Goal: Information Seeking & Learning: Check status

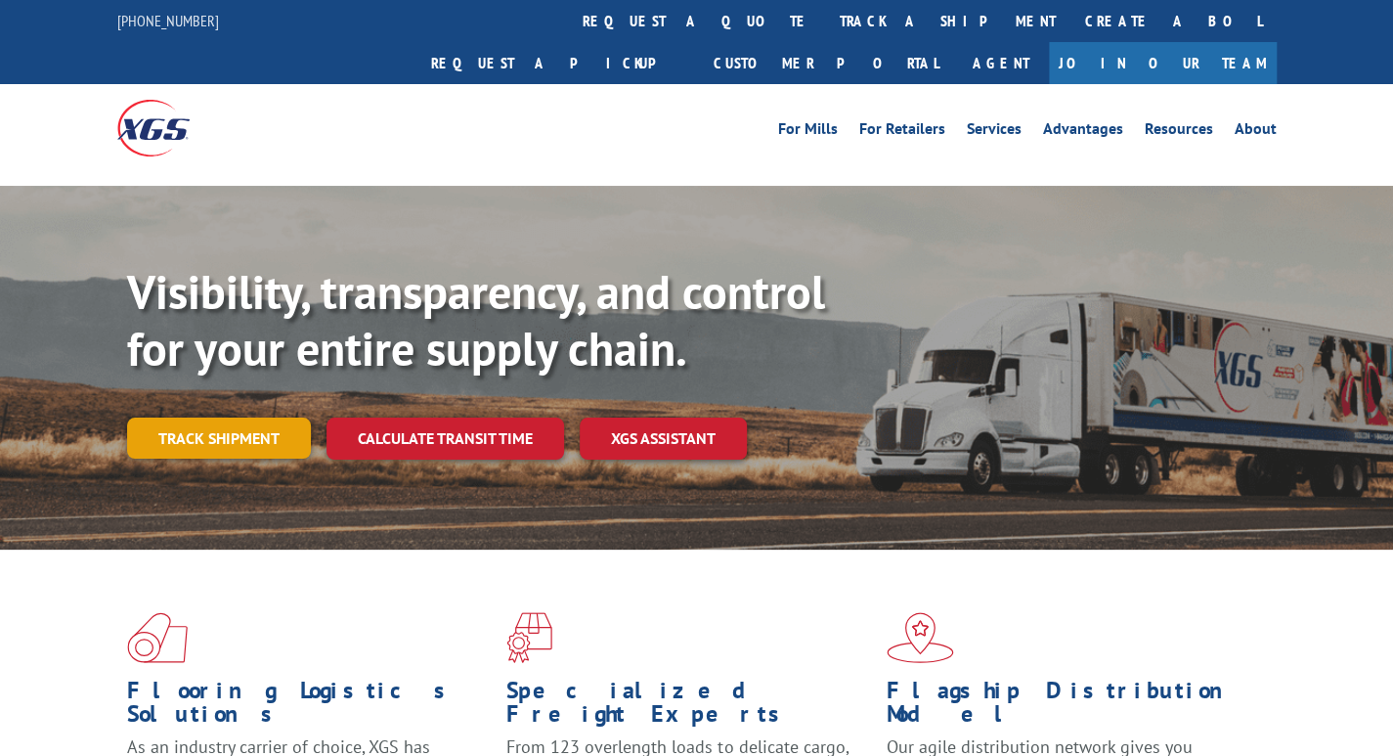
click at [279, 417] on link "Track shipment" at bounding box center [219, 437] width 184 height 41
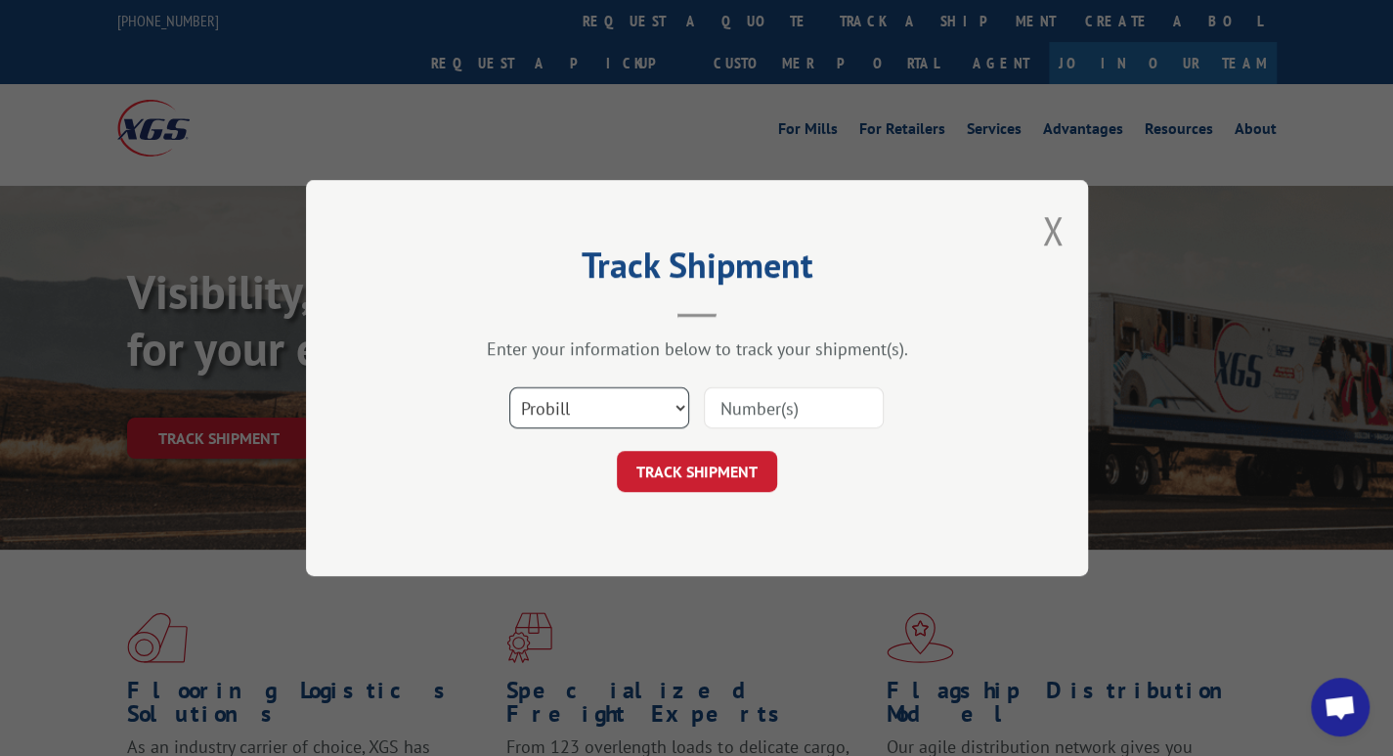
click at [670, 417] on select "Select category... Probill BOL PO" at bounding box center [599, 407] width 180 height 41
select select "bol"
click at [509, 387] on select "Select category... Probill BOL PO" at bounding box center [599, 407] width 180 height 41
click at [741, 408] on input at bounding box center [794, 407] width 180 height 41
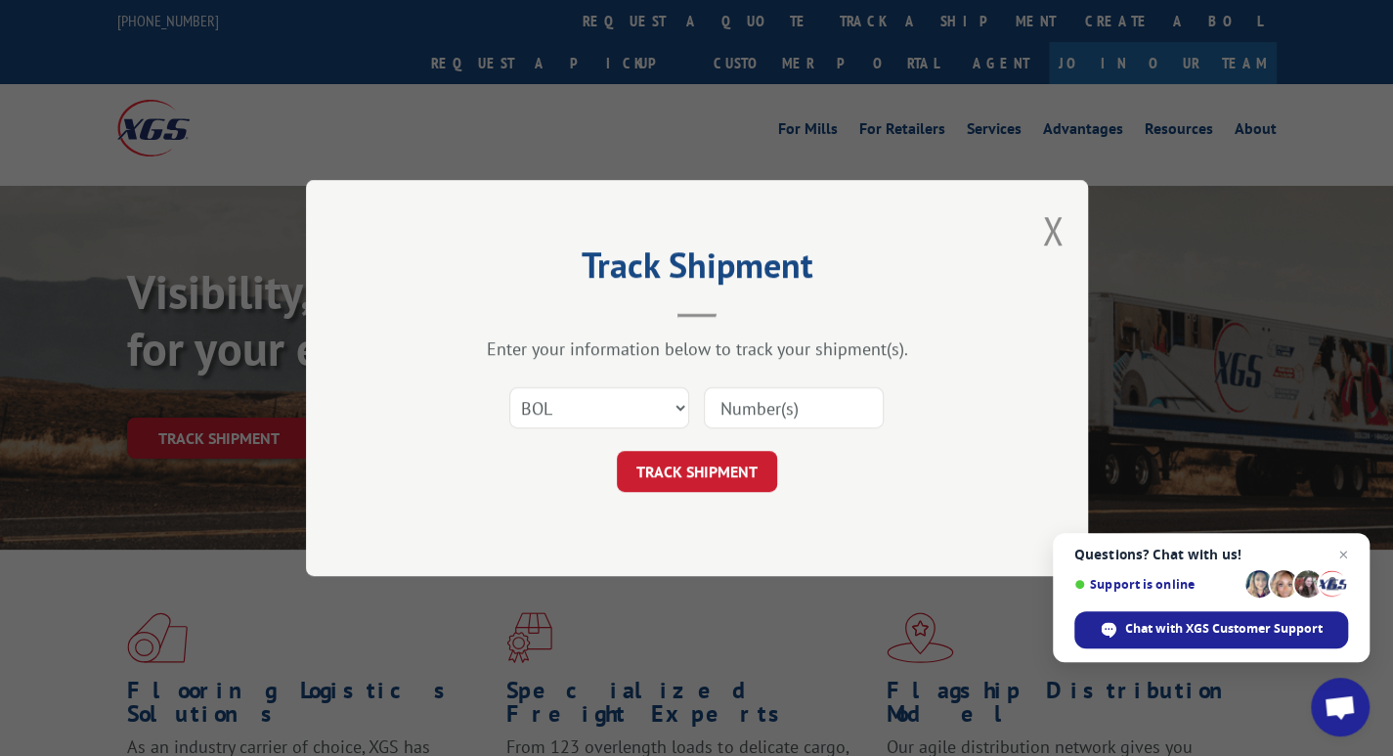
click at [738, 410] on input at bounding box center [794, 407] width 180 height 41
type input "3370300"
click button "TRACK SHIPMENT" at bounding box center [697, 471] width 160 height 41
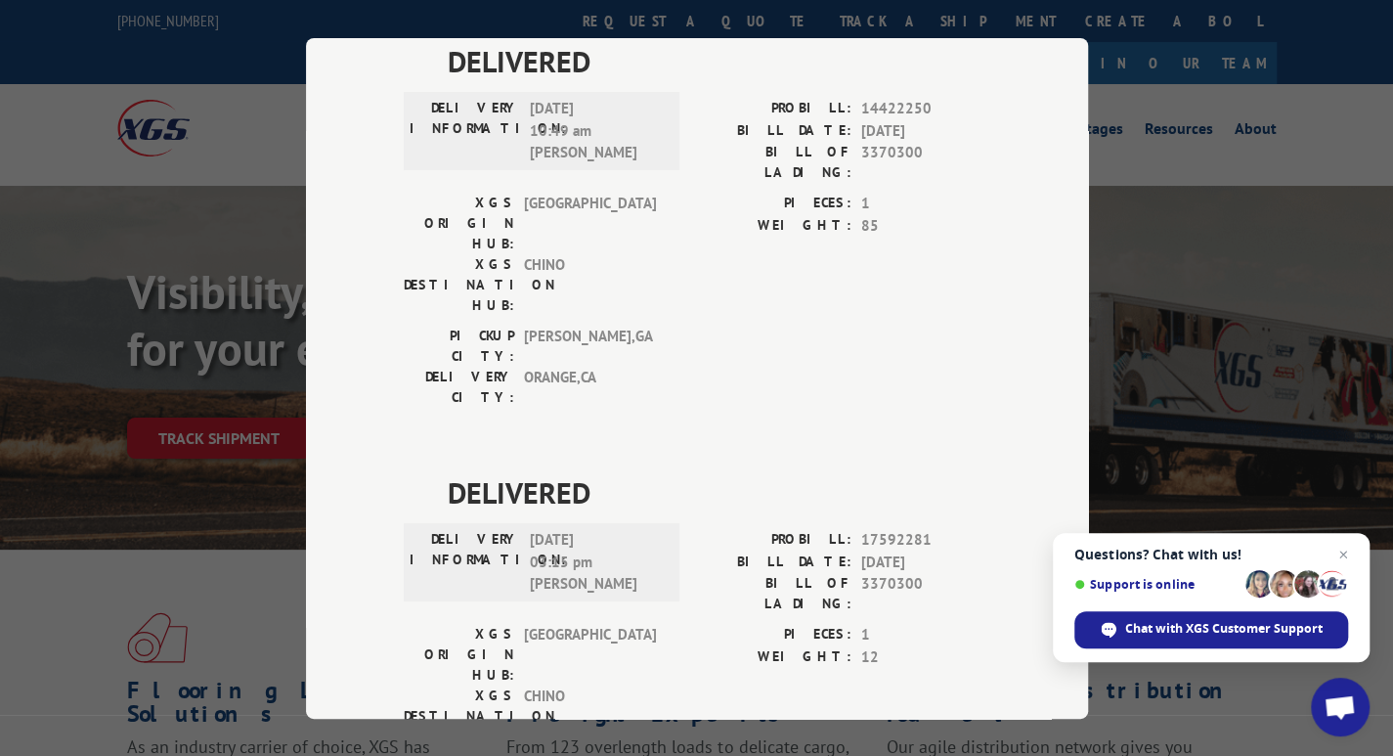
scroll to position [199, 0]
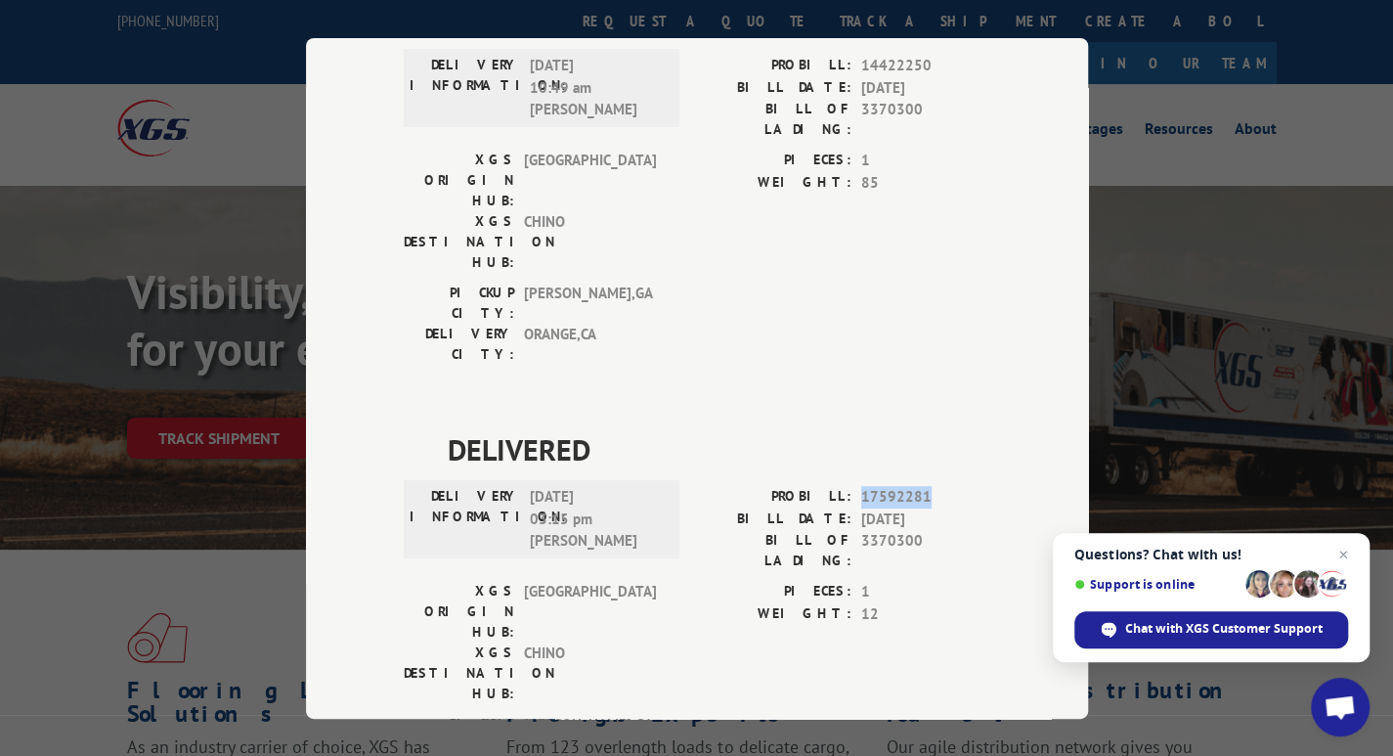
drag, startPoint x: 934, startPoint y: 384, endPoint x: 855, endPoint y: 380, distance: 79.3
click at [861, 486] on span "17592281" at bounding box center [925, 497] width 129 height 22
copy span "17592281"
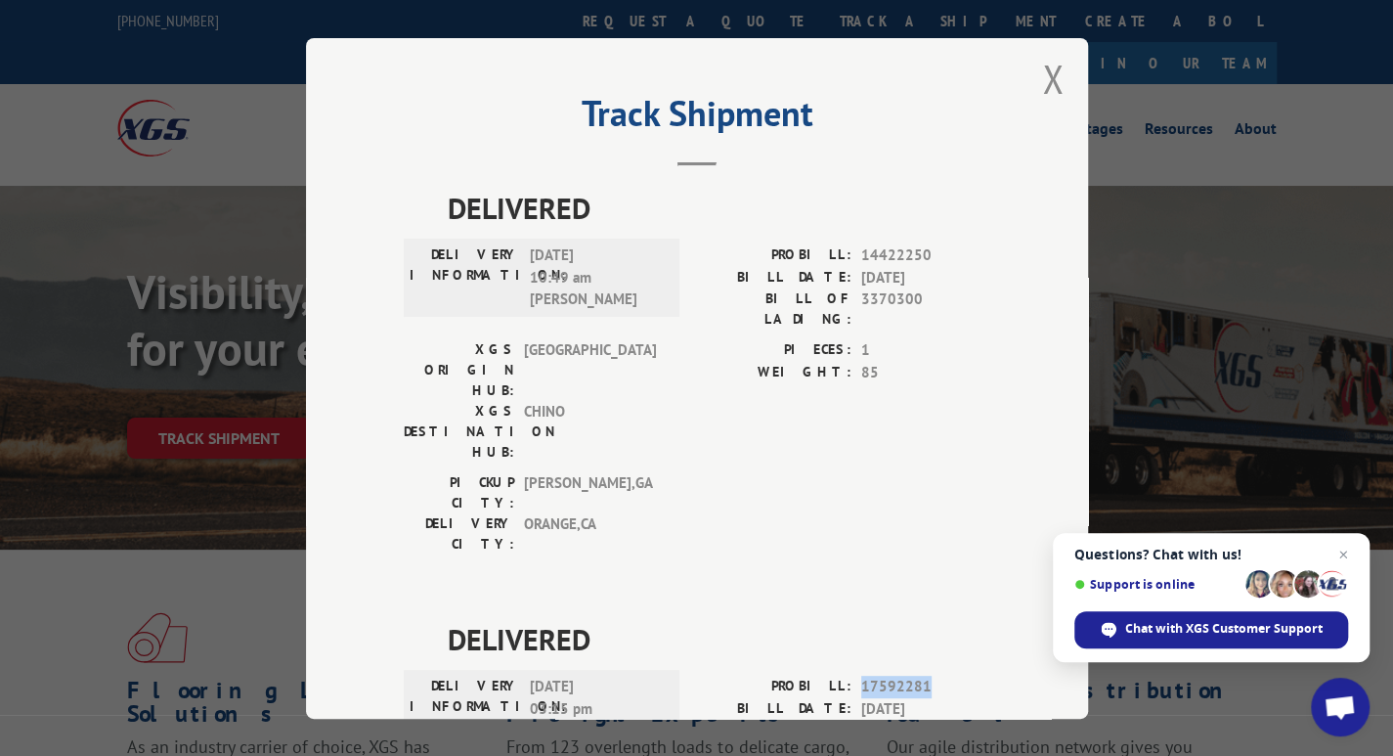
scroll to position [0, 0]
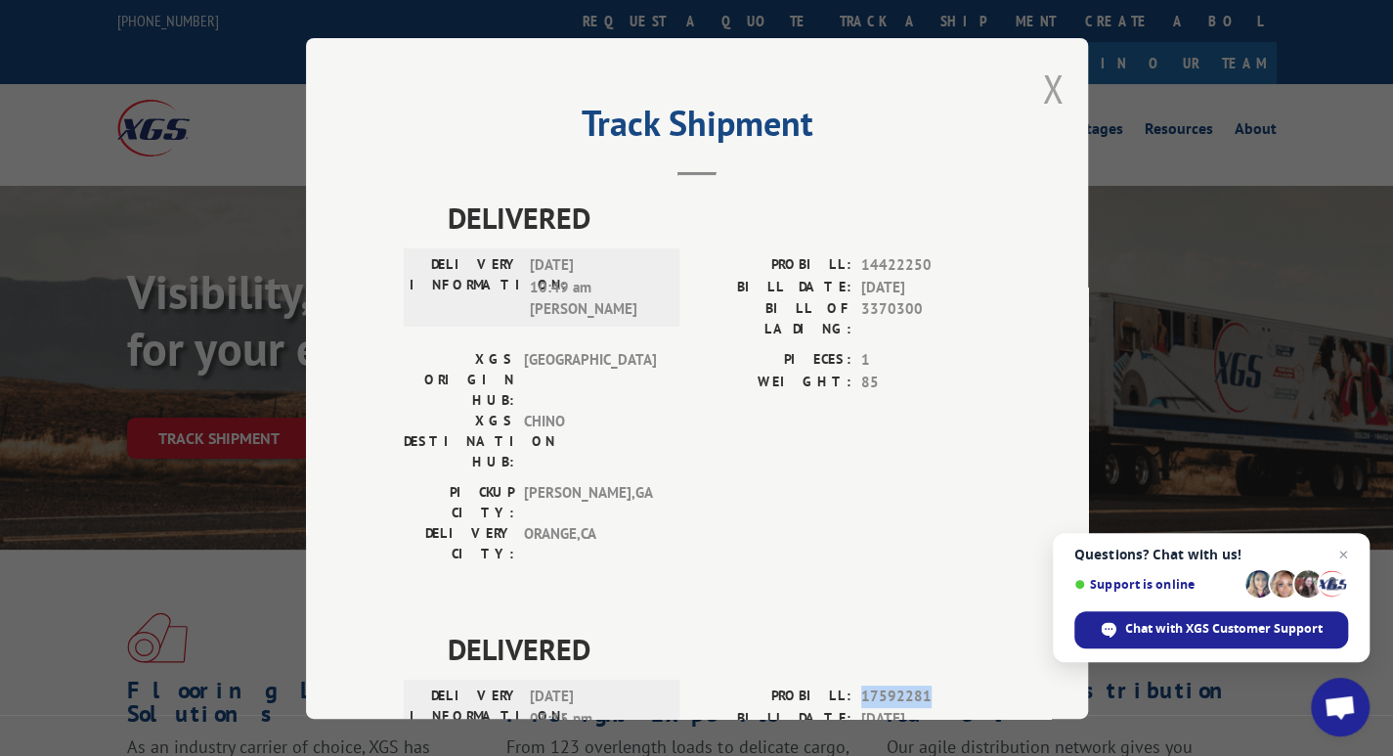
click at [1042, 80] on button "Close modal" at bounding box center [1053, 89] width 22 height 52
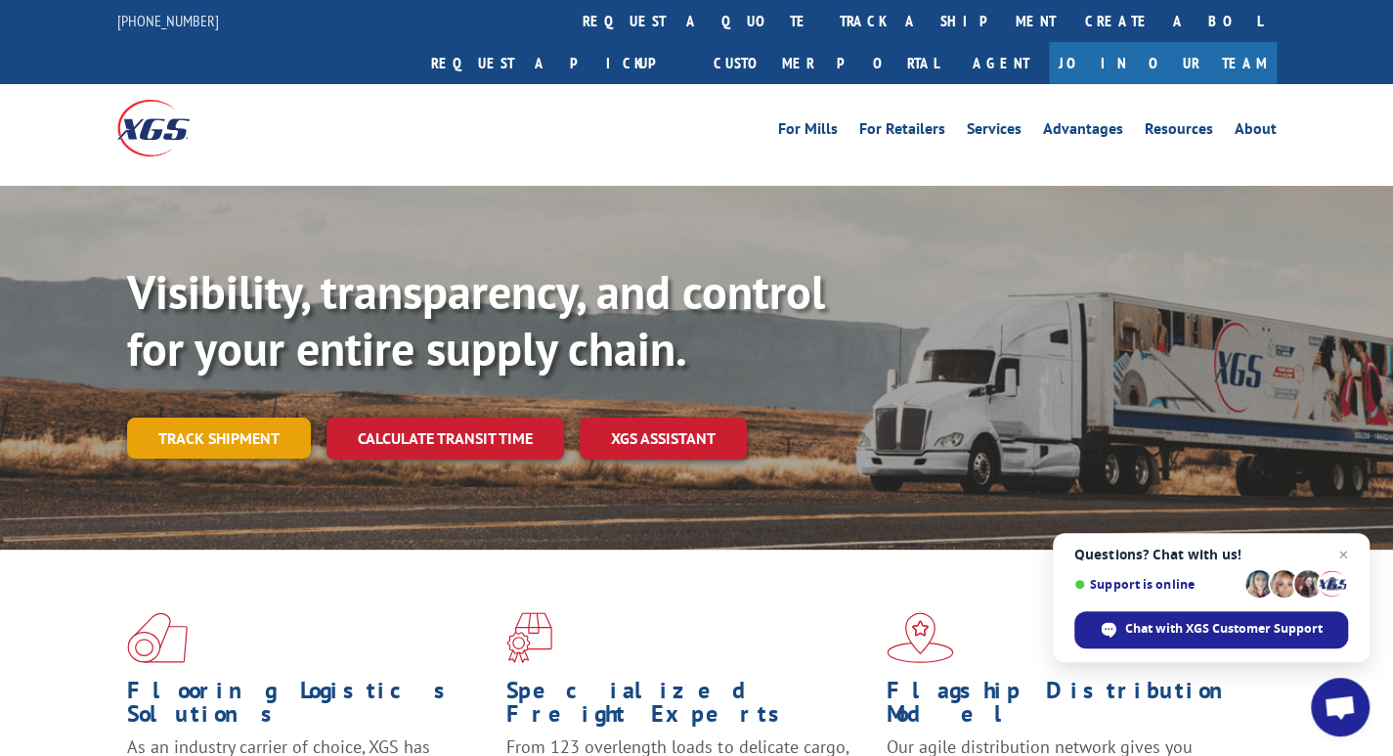
click at [278, 417] on link "Track shipment" at bounding box center [219, 437] width 184 height 41
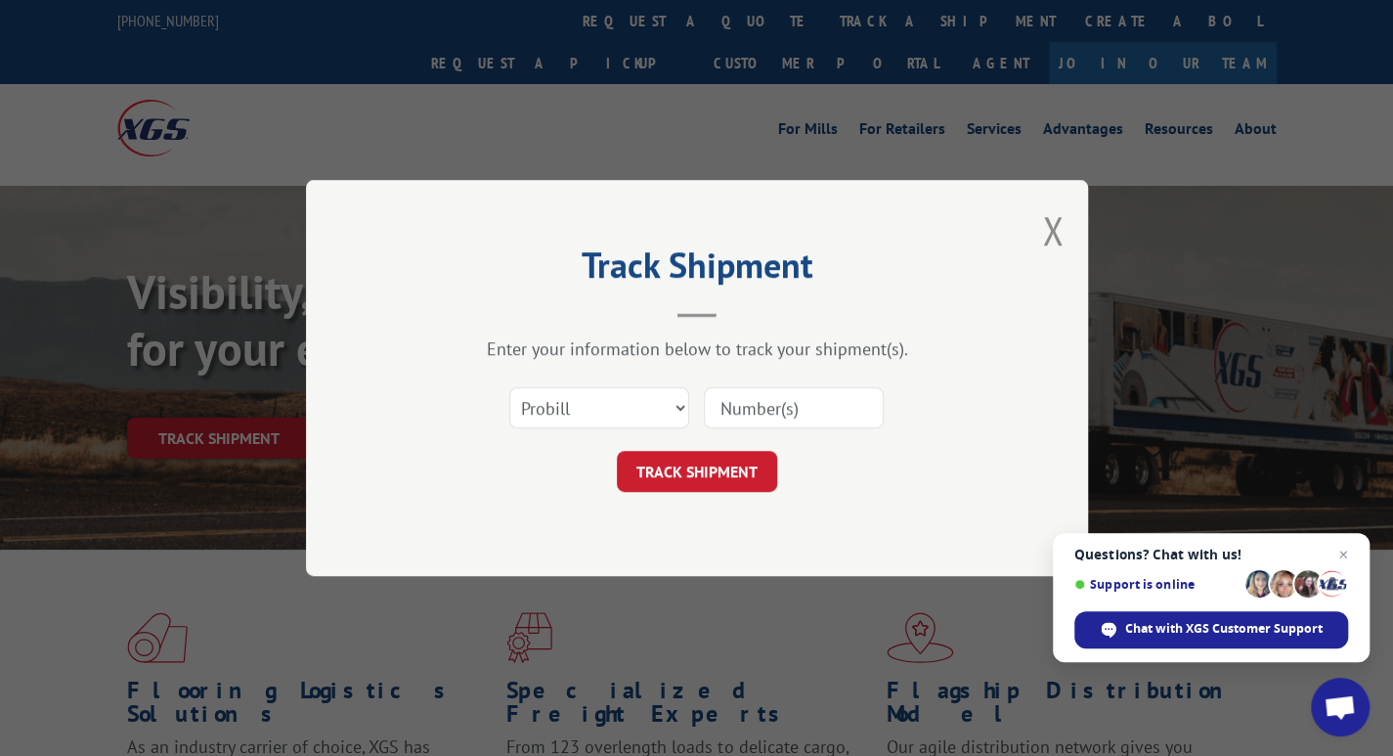
click at [746, 398] on input at bounding box center [794, 407] width 180 height 41
type input "17589279"
click button "TRACK SHIPMENT" at bounding box center [697, 471] width 160 height 41
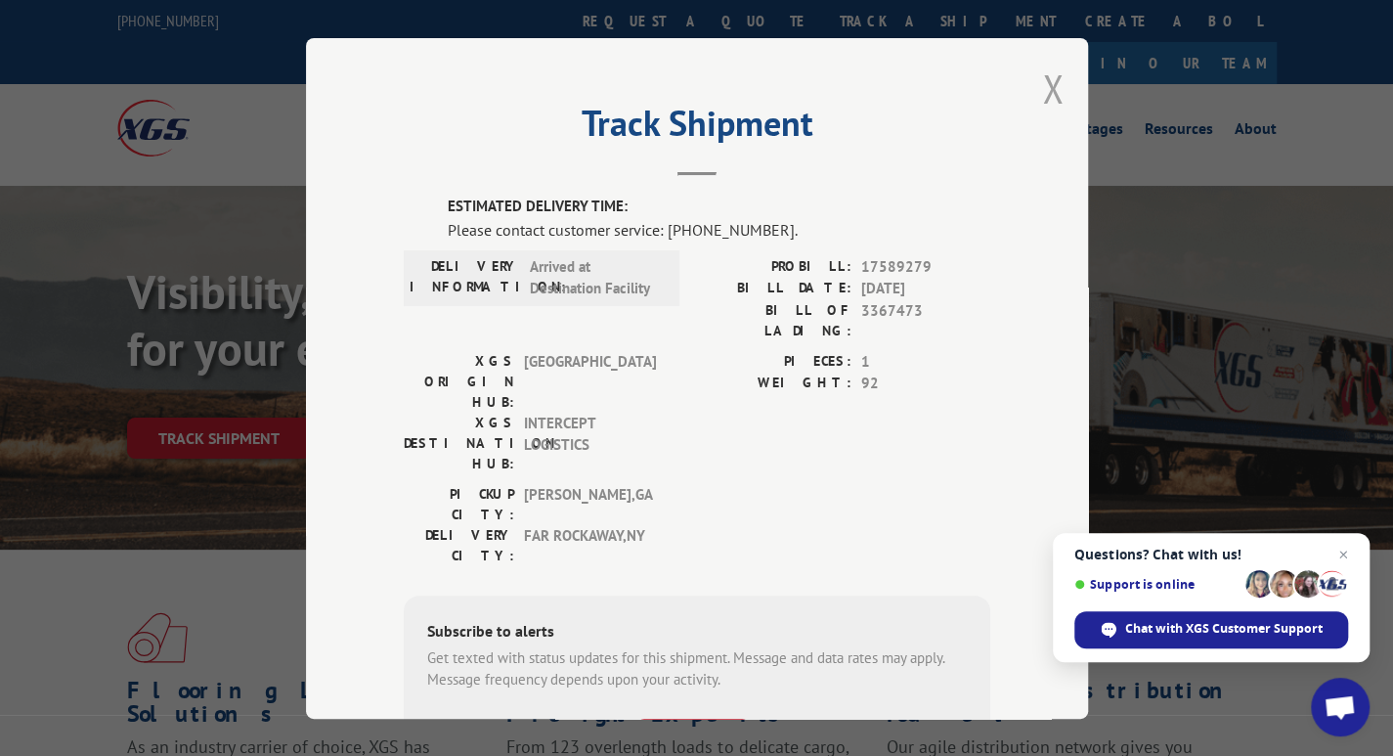
click at [1043, 87] on button "Close modal" at bounding box center [1053, 89] width 22 height 52
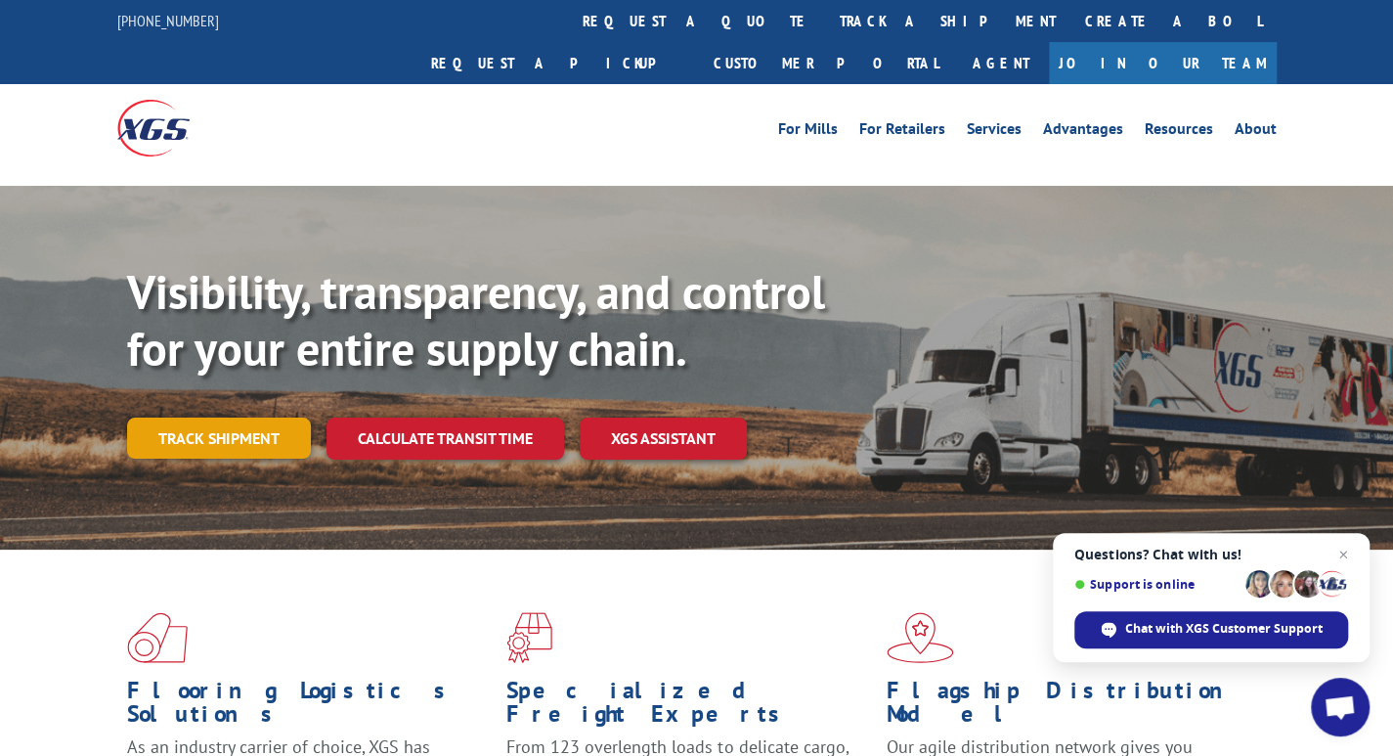
click at [195, 417] on link "Track shipment" at bounding box center [219, 437] width 184 height 41
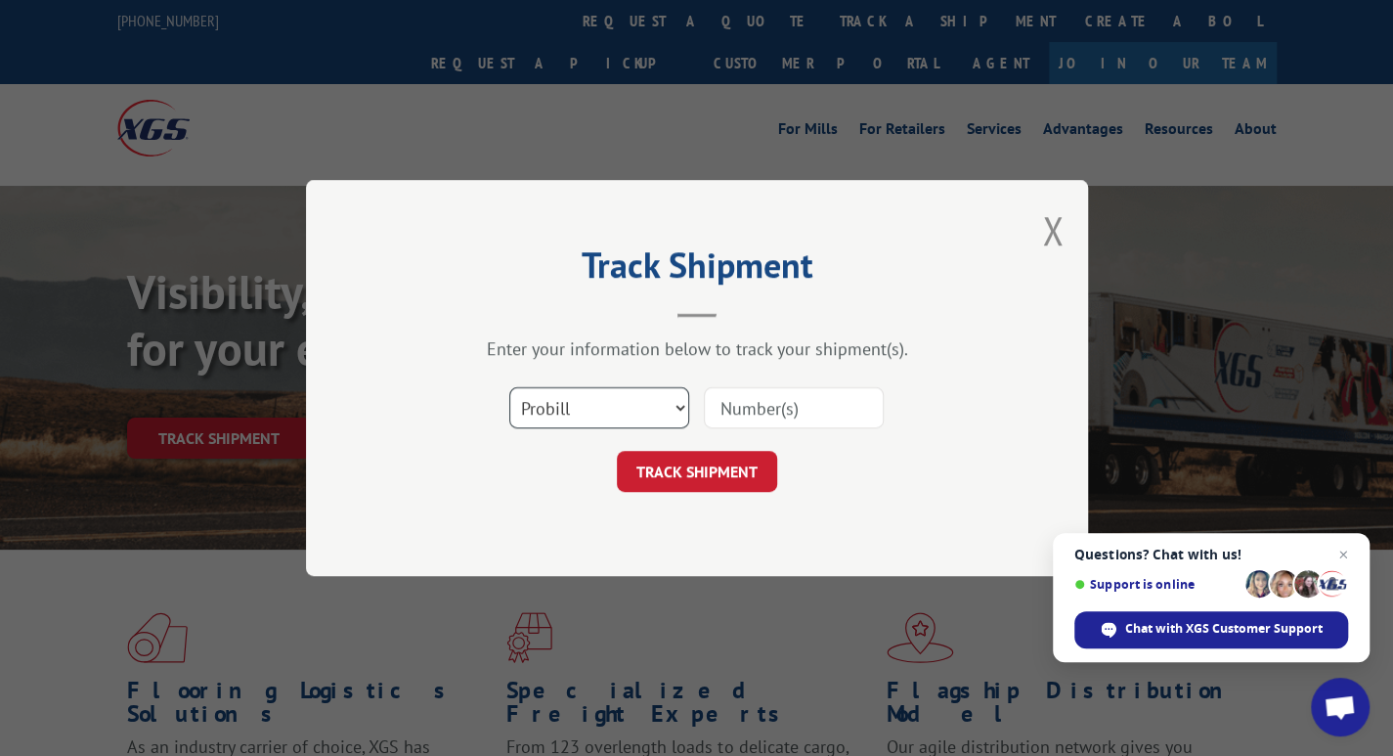
click at [577, 415] on select "Select category... Probill BOL PO" at bounding box center [599, 407] width 180 height 41
select select "bol"
click at [509, 387] on select "Select category... Probill BOL PO" at bounding box center [599, 407] width 180 height 41
click at [809, 392] on input at bounding box center [794, 407] width 180 height 41
type input "40644601"
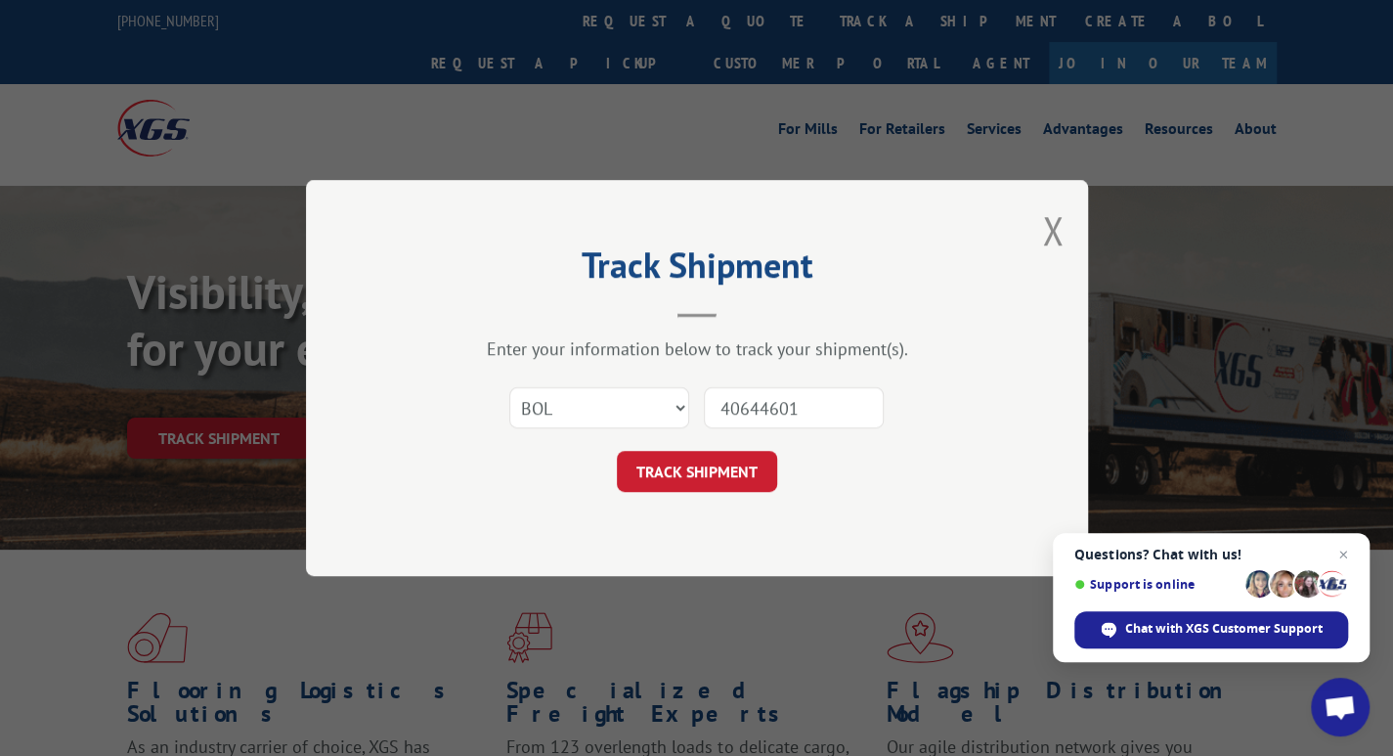
click button "TRACK SHIPMENT" at bounding box center [697, 471] width 160 height 41
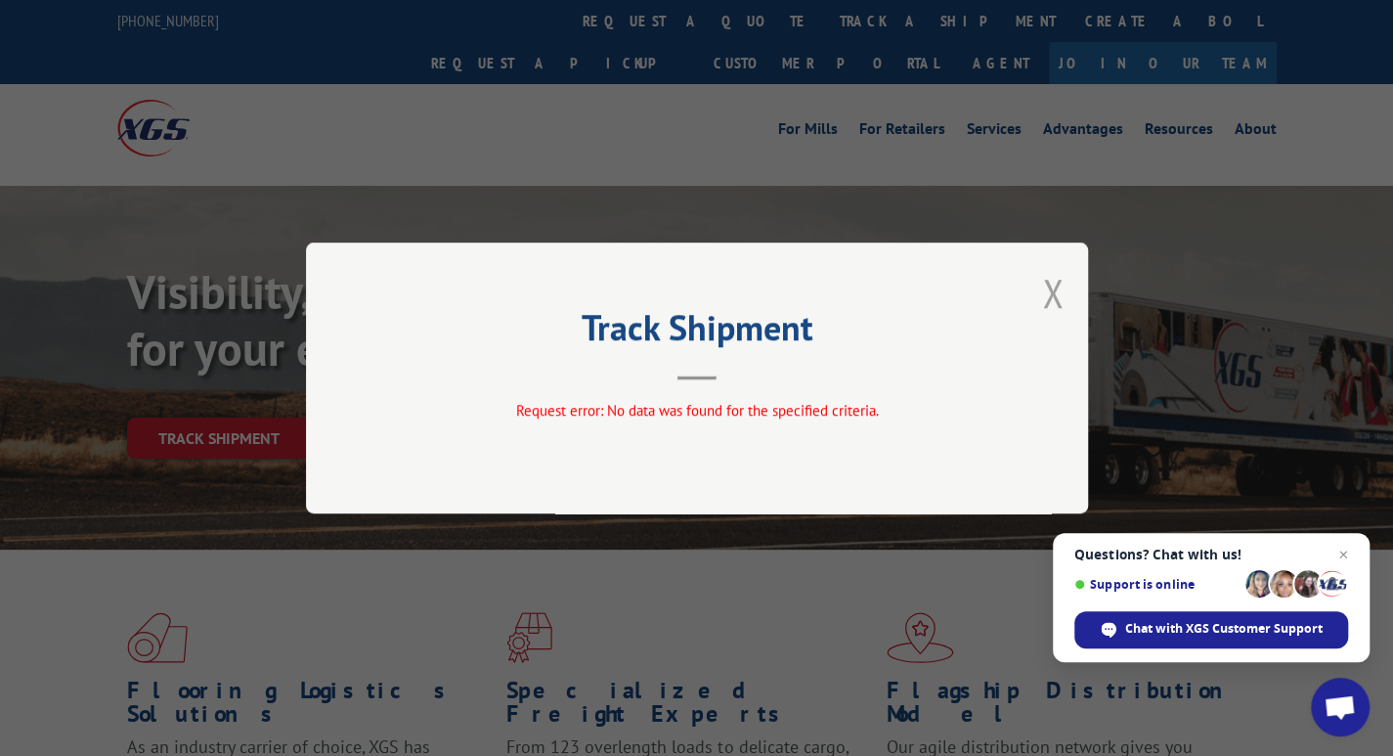
click at [1059, 295] on button "Close modal" at bounding box center [1053, 293] width 22 height 52
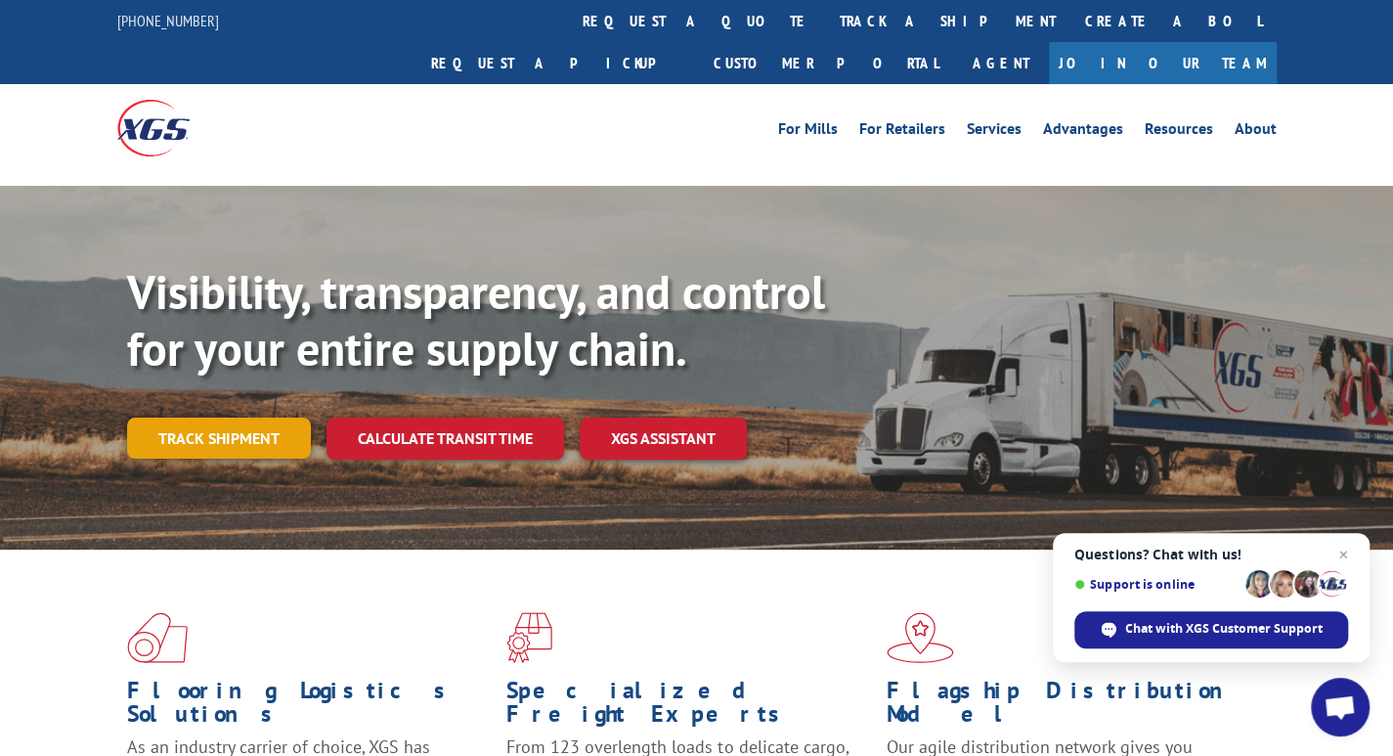
click at [238, 417] on link "Track shipment" at bounding box center [219, 437] width 184 height 41
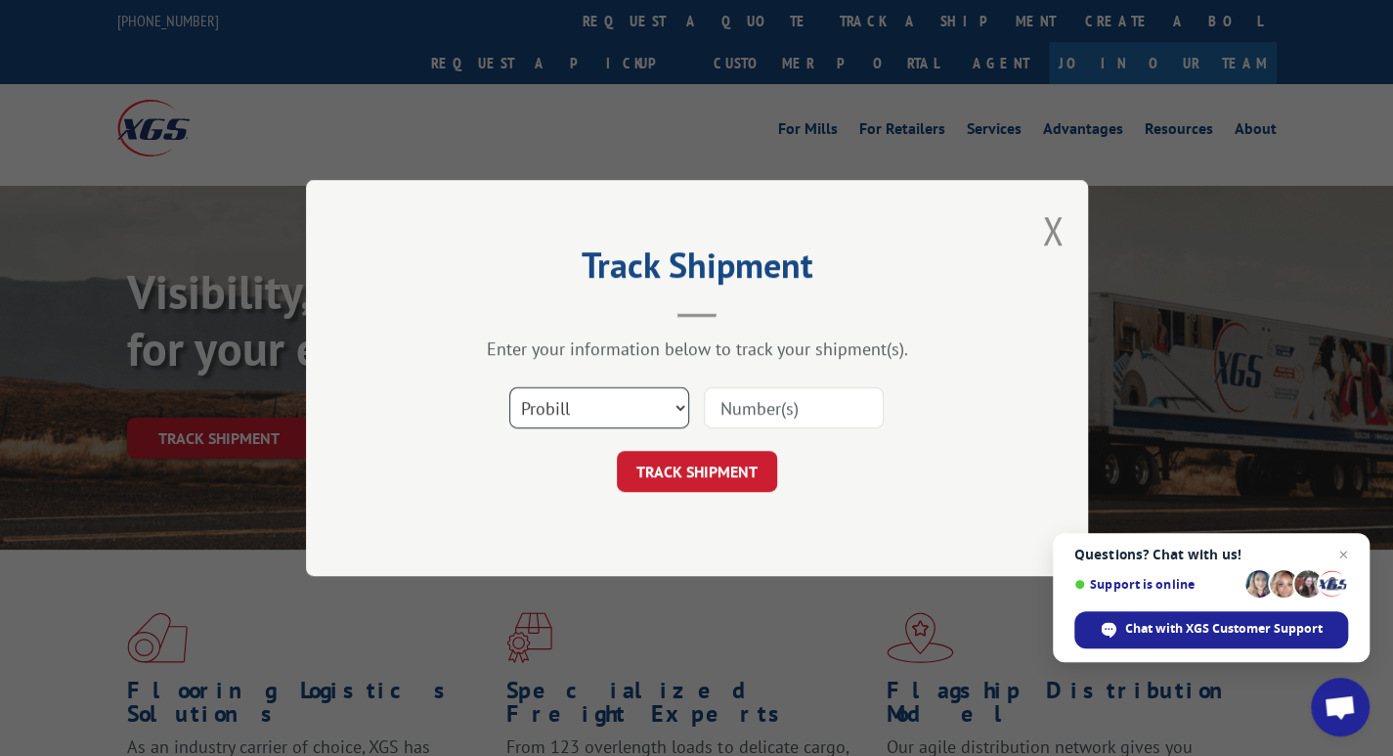
click at [569, 401] on select "Select category... Probill BOL PO" at bounding box center [599, 407] width 180 height 41
select select "bol"
click at [509, 387] on select "Select category... Probill BOL PO" at bounding box center [599, 407] width 180 height 41
click at [746, 411] on input at bounding box center [794, 407] width 180 height 41
paste input "4064401"
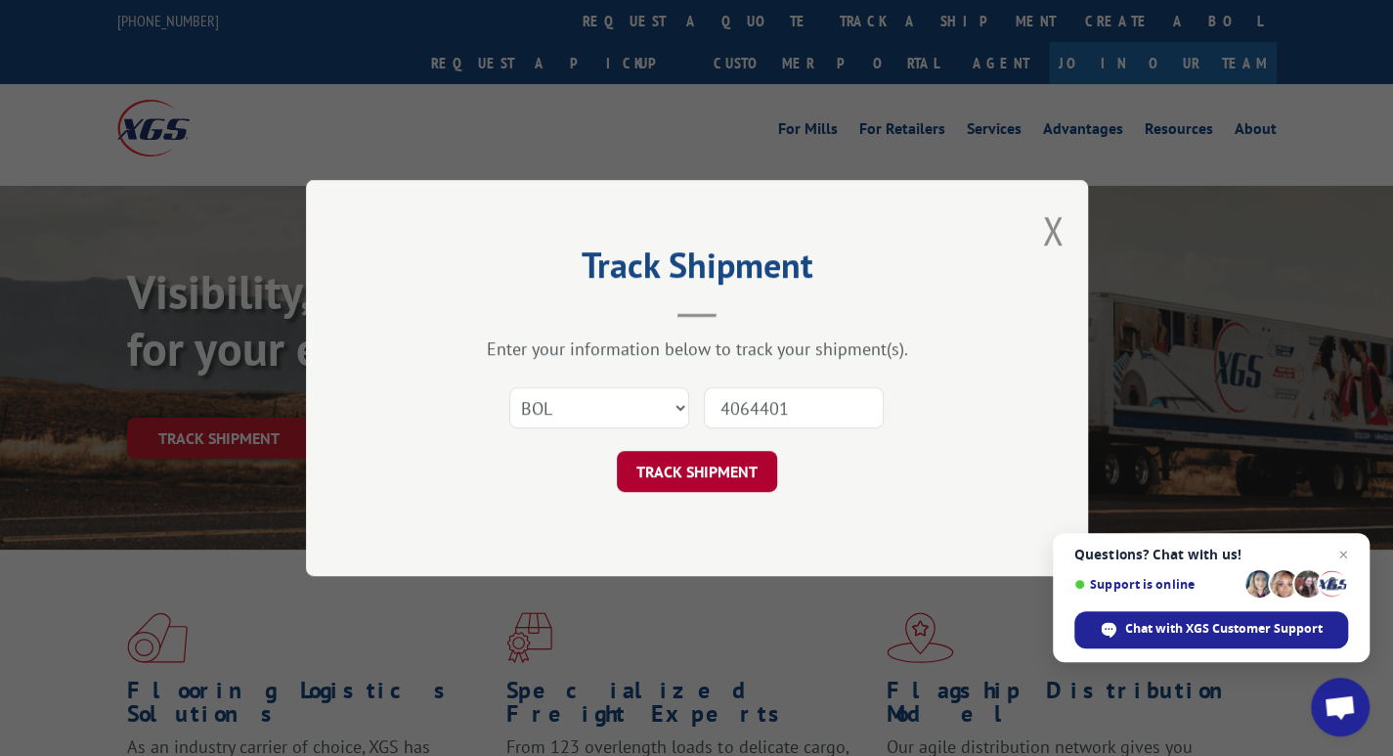
type input "4064401"
click at [690, 463] on button "TRACK SHIPMENT" at bounding box center [697, 471] width 160 height 41
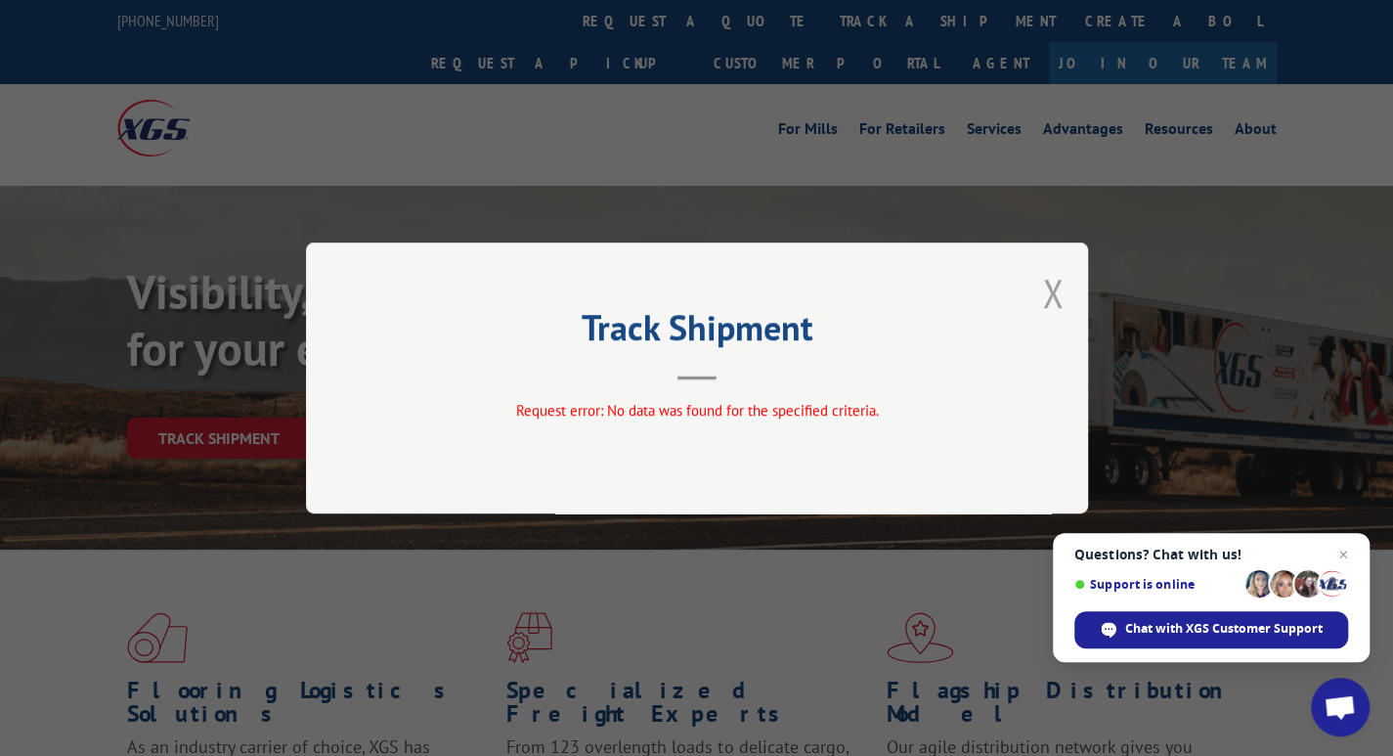
click at [1046, 294] on button "Close modal" at bounding box center [1053, 293] width 22 height 52
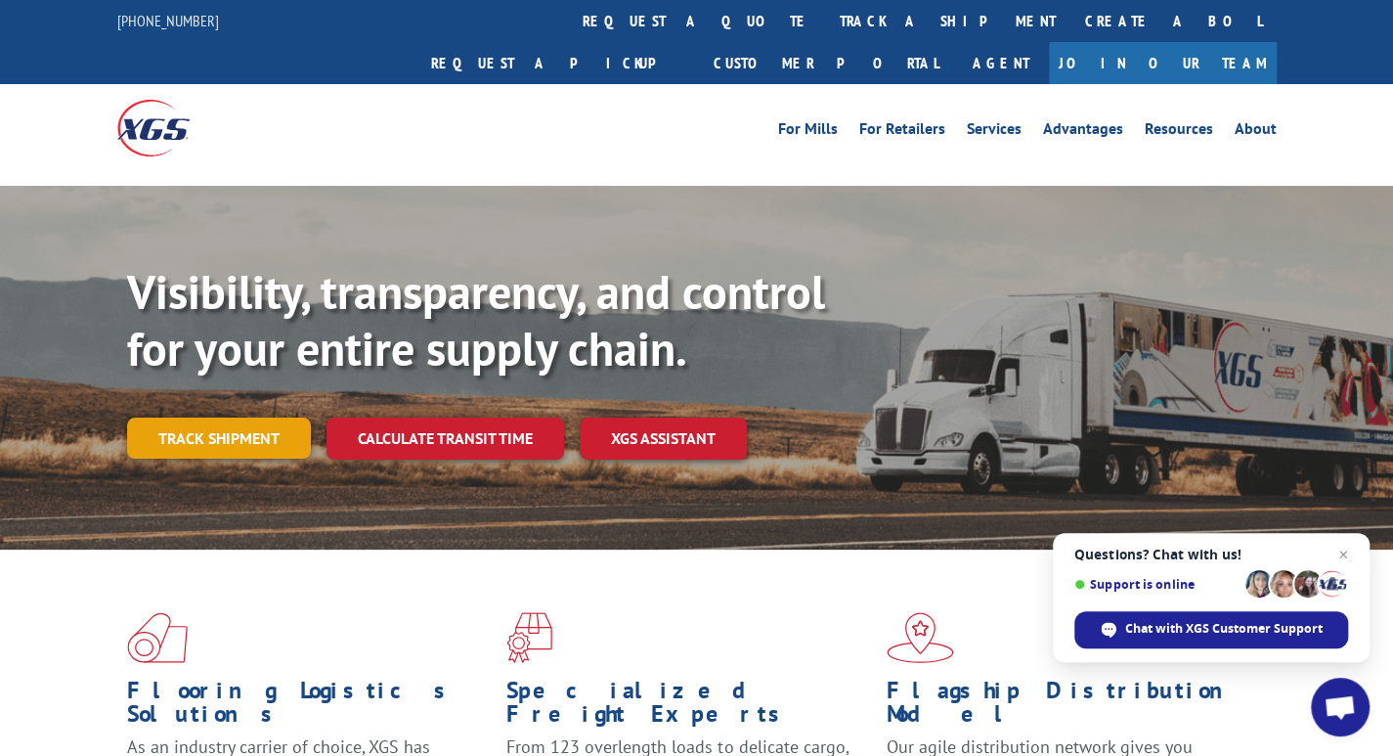
click at [246, 417] on link "Track shipment" at bounding box center [219, 437] width 184 height 41
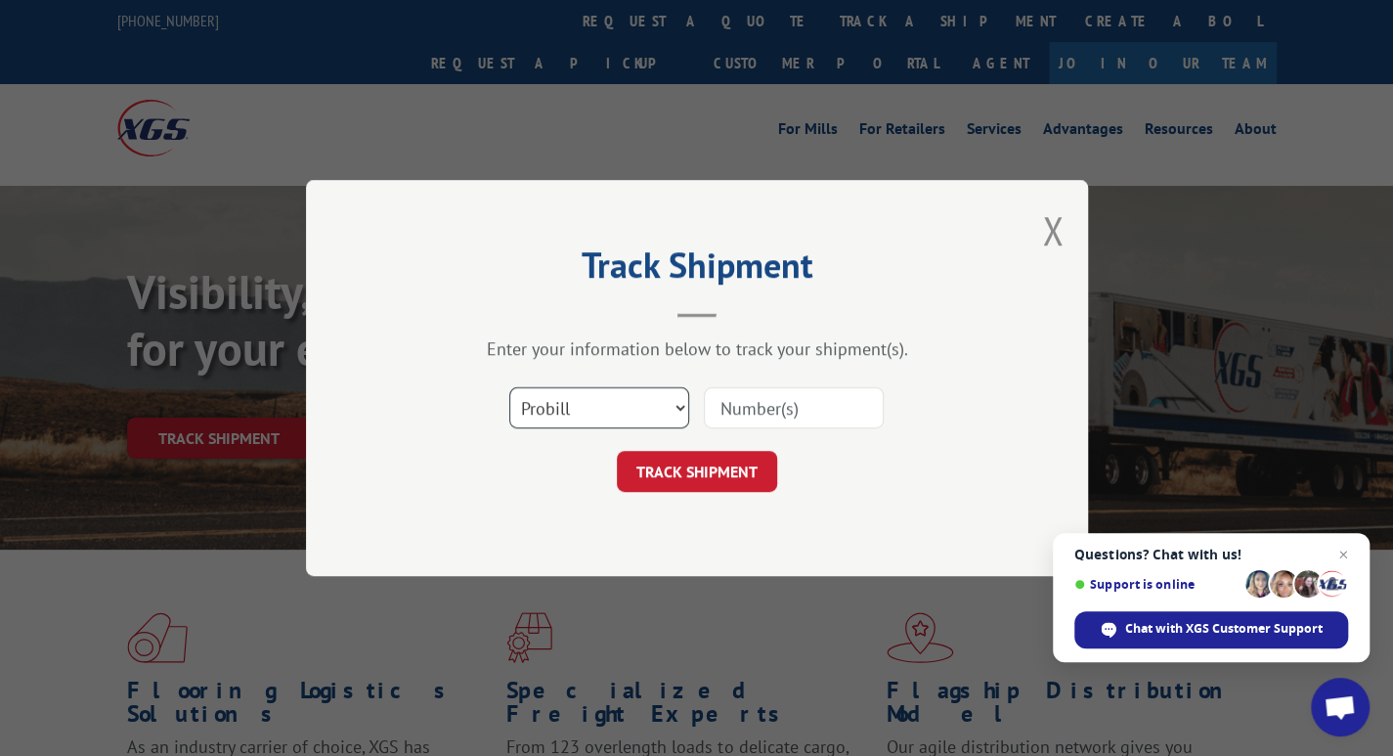
click at [572, 396] on select "Select category... Probill BOL PO" at bounding box center [599, 407] width 180 height 41
select select "bol"
click at [509, 387] on select "Select category... Probill BOL PO" at bounding box center [599, 407] width 180 height 41
click at [729, 409] on input at bounding box center [794, 407] width 180 height 41
paste input "406445-01"
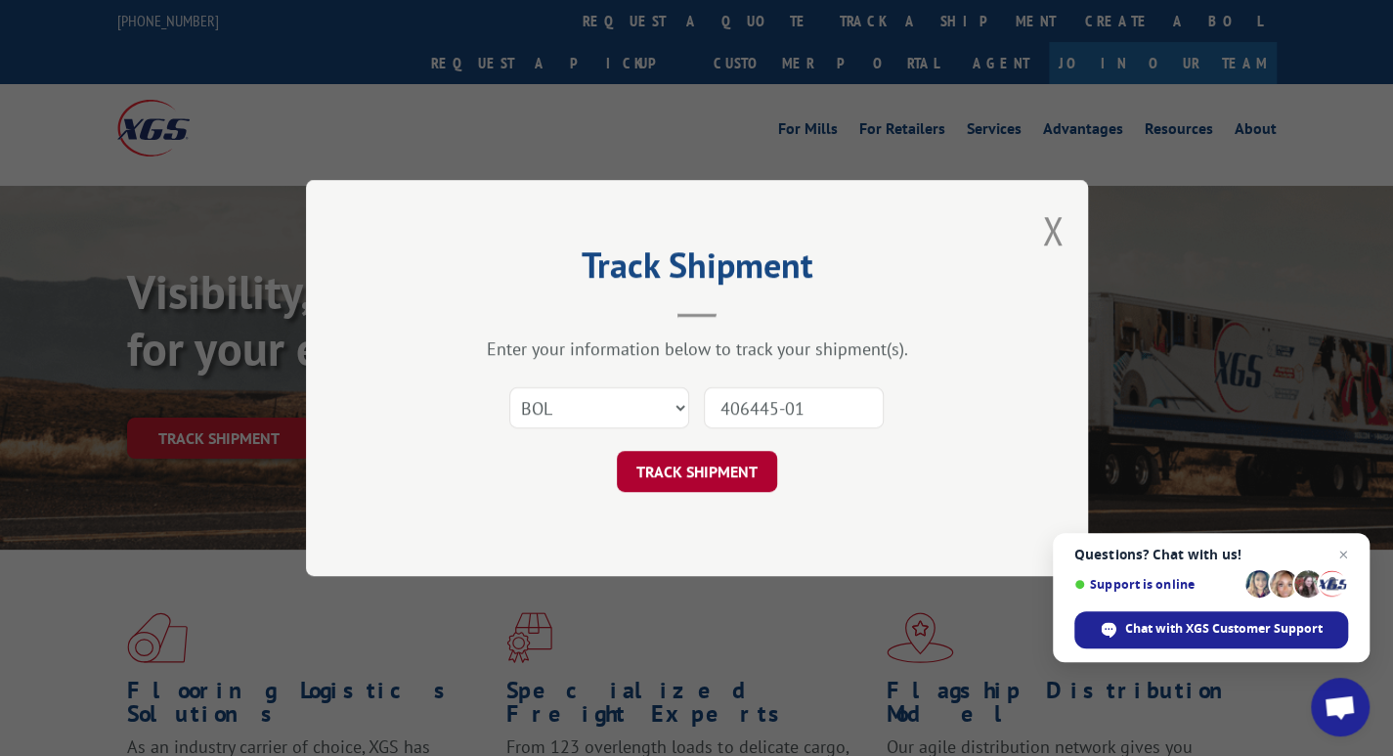
type input "406445-01"
click at [694, 463] on button "TRACK SHIPMENT" at bounding box center [697, 471] width 160 height 41
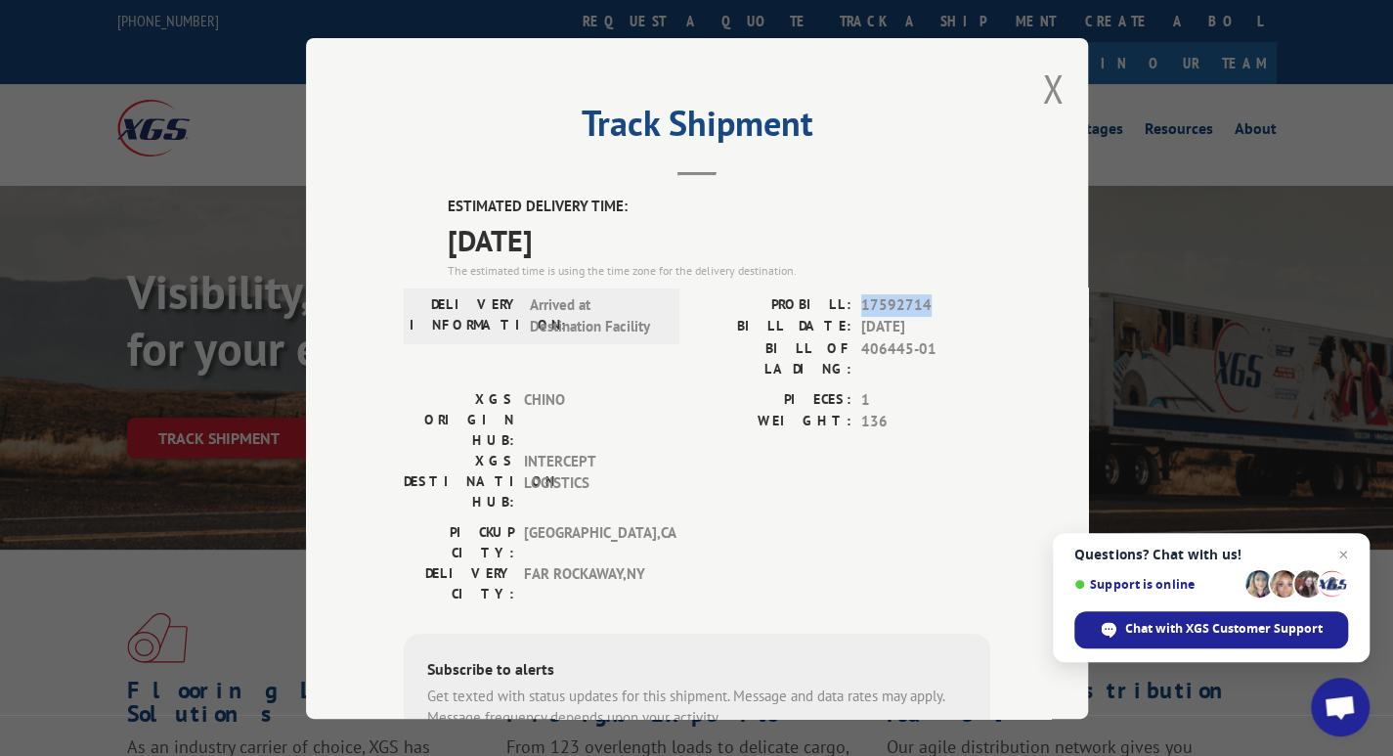
drag, startPoint x: 934, startPoint y: 303, endPoint x: 856, endPoint y: 300, distance: 78.2
click at [844, 300] on div "PROBILL: 17592714" at bounding box center [843, 304] width 293 height 22
copy div "17592714"
click at [1044, 81] on button "Close modal" at bounding box center [1053, 89] width 22 height 52
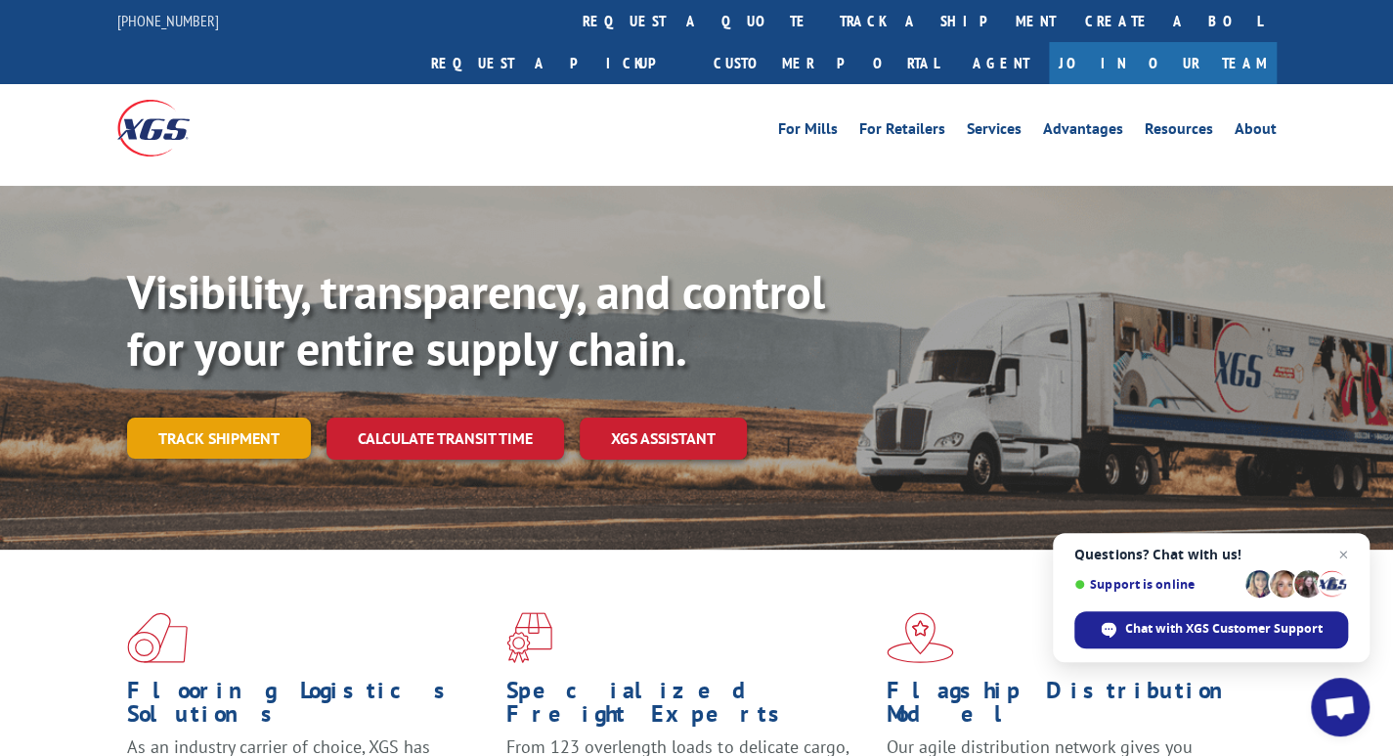
click at [219, 417] on link "Track shipment" at bounding box center [219, 437] width 184 height 41
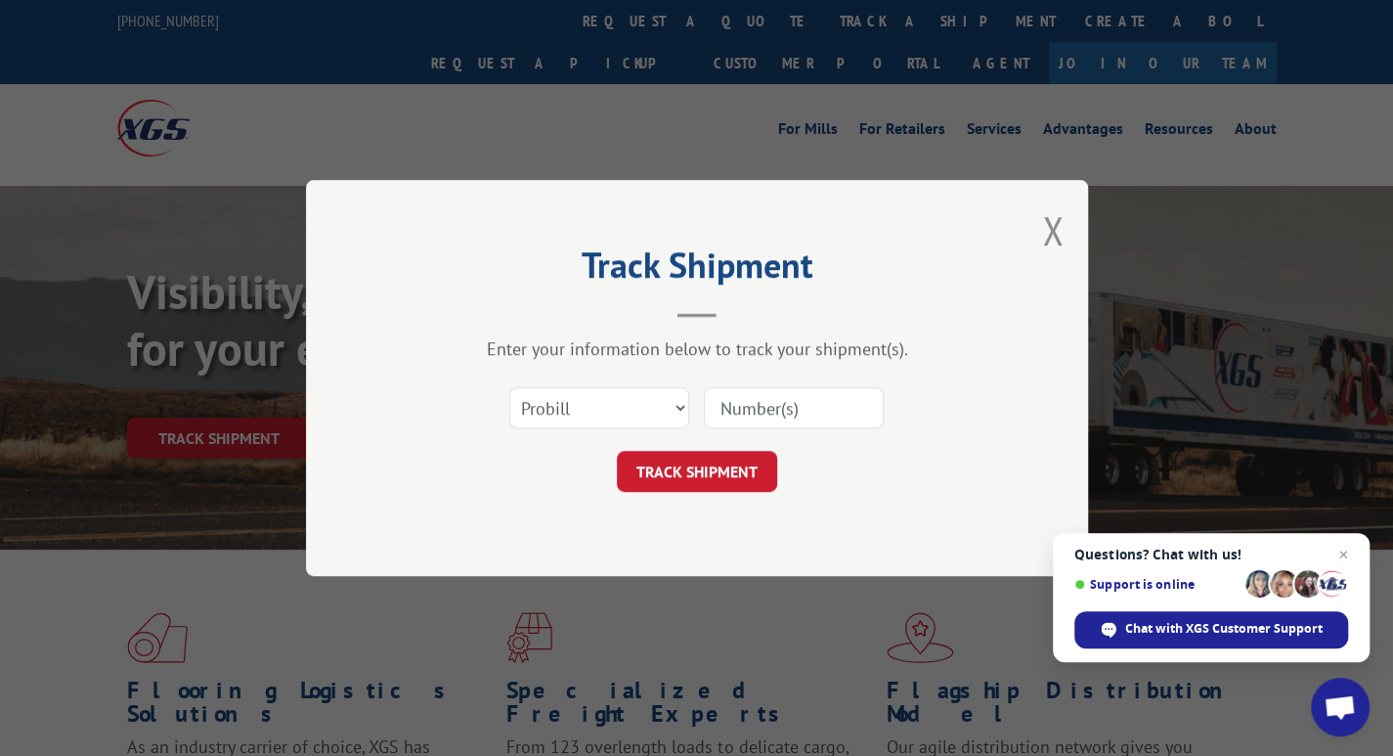
click at [781, 406] on input at bounding box center [794, 407] width 180 height 41
type input "17564373"
click button "TRACK SHIPMENT" at bounding box center [697, 471] width 160 height 41
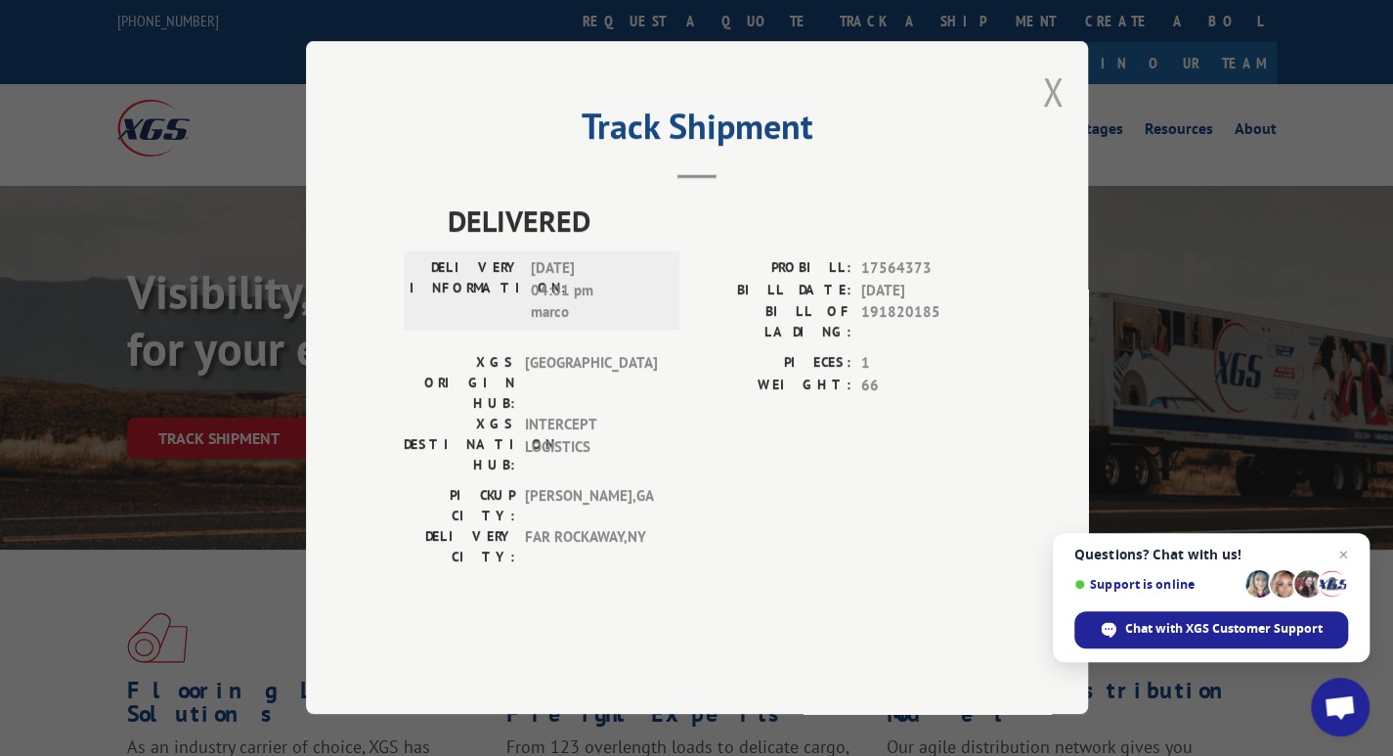
click at [1044, 117] on button "Close modal" at bounding box center [1053, 91] width 22 height 52
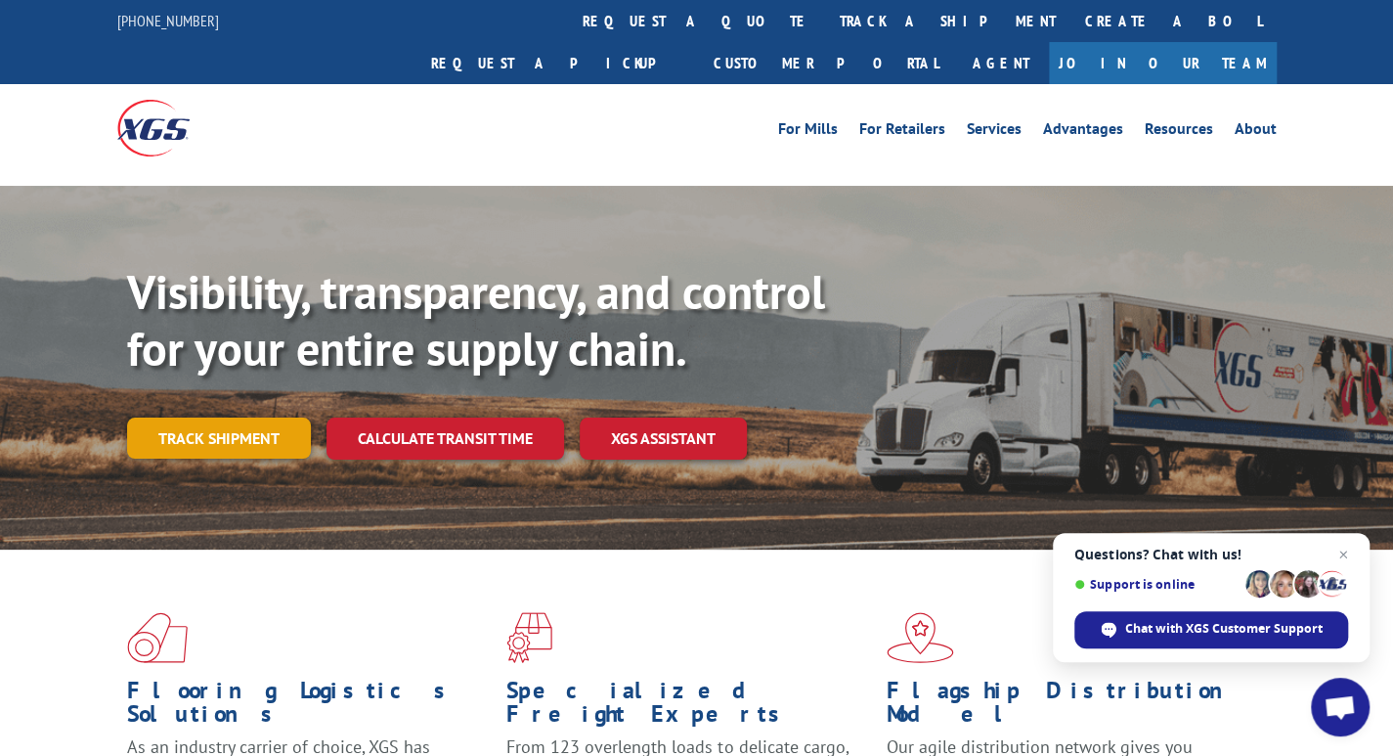
click at [230, 417] on link "Track shipment" at bounding box center [219, 437] width 184 height 41
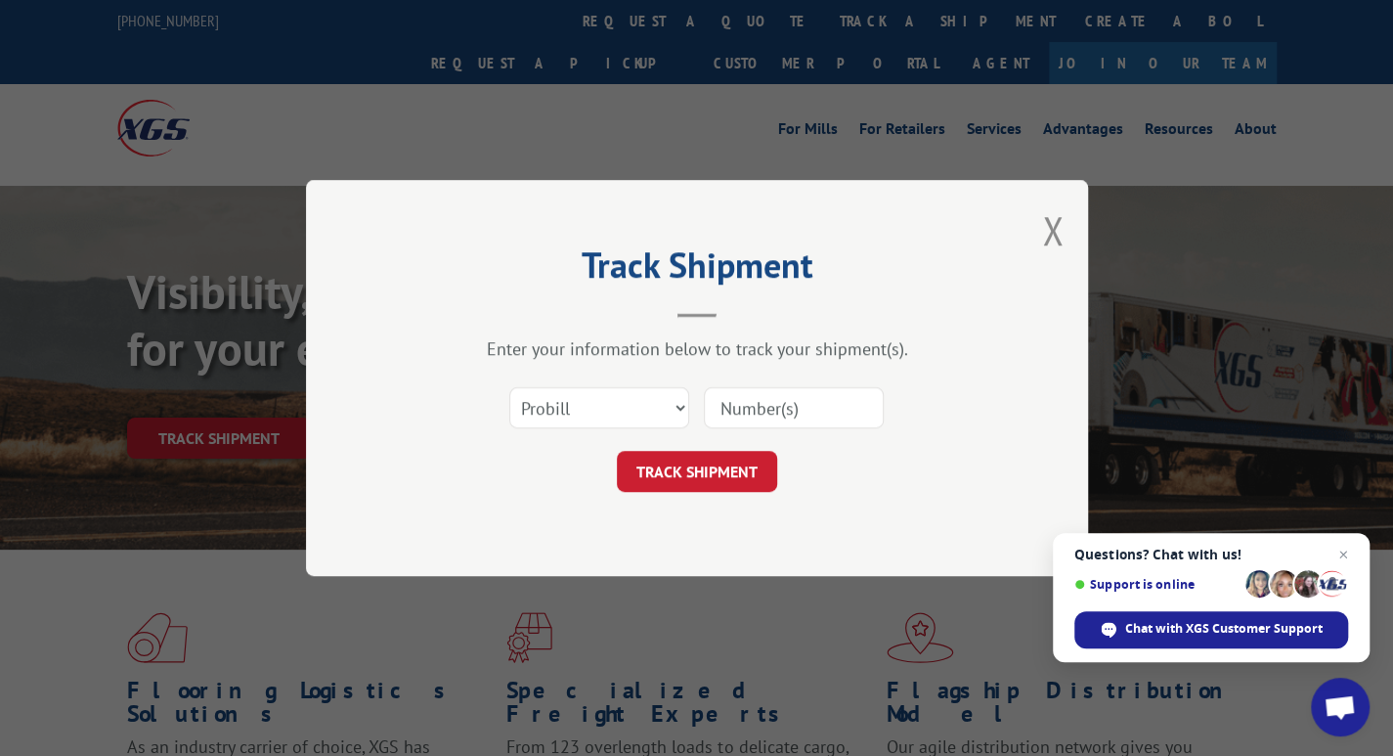
click at [796, 404] on input at bounding box center [794, 407] width 180 height 41
type input "17588210"
click button "TRACK SHIPMENT" at bounding box center [697, 471] width 160 height 41
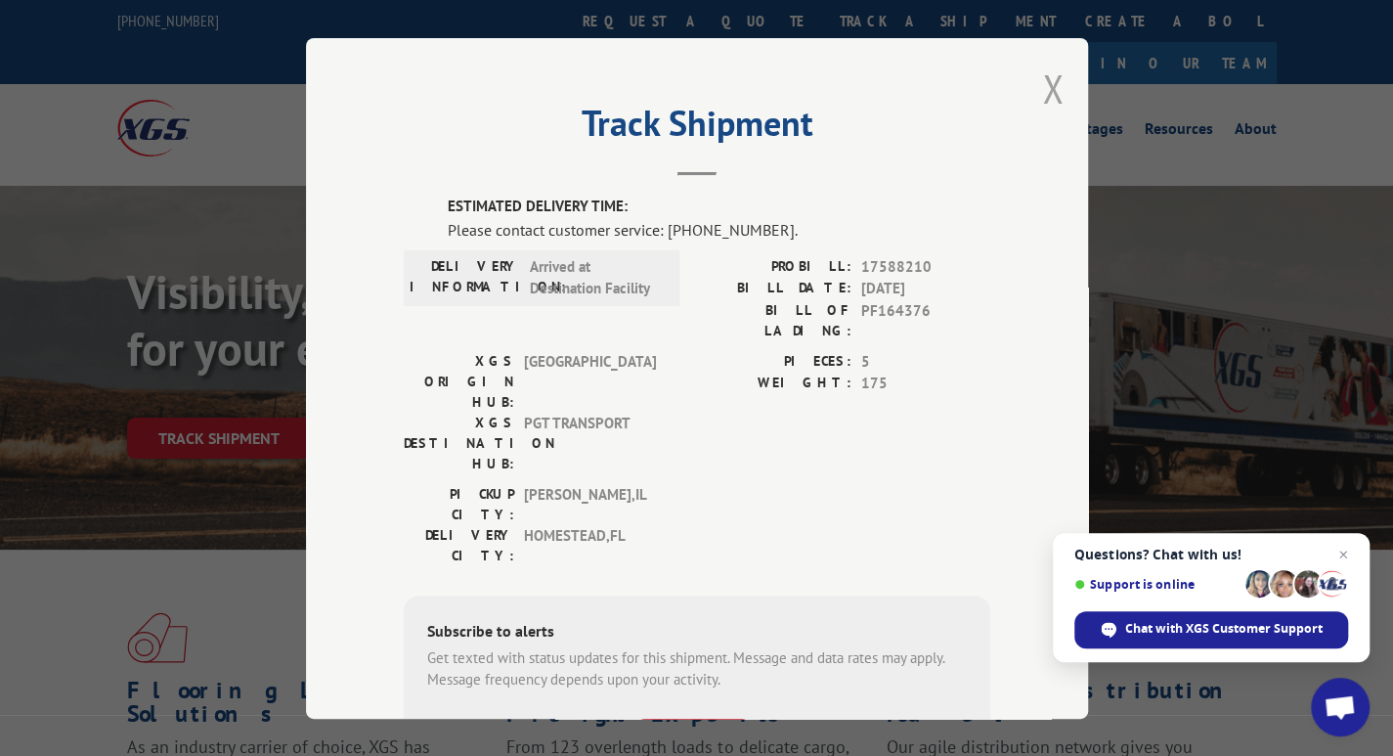
click at [1043, 85] on button "Close modal" at bounding box center [1053, 89] width 22 height 52
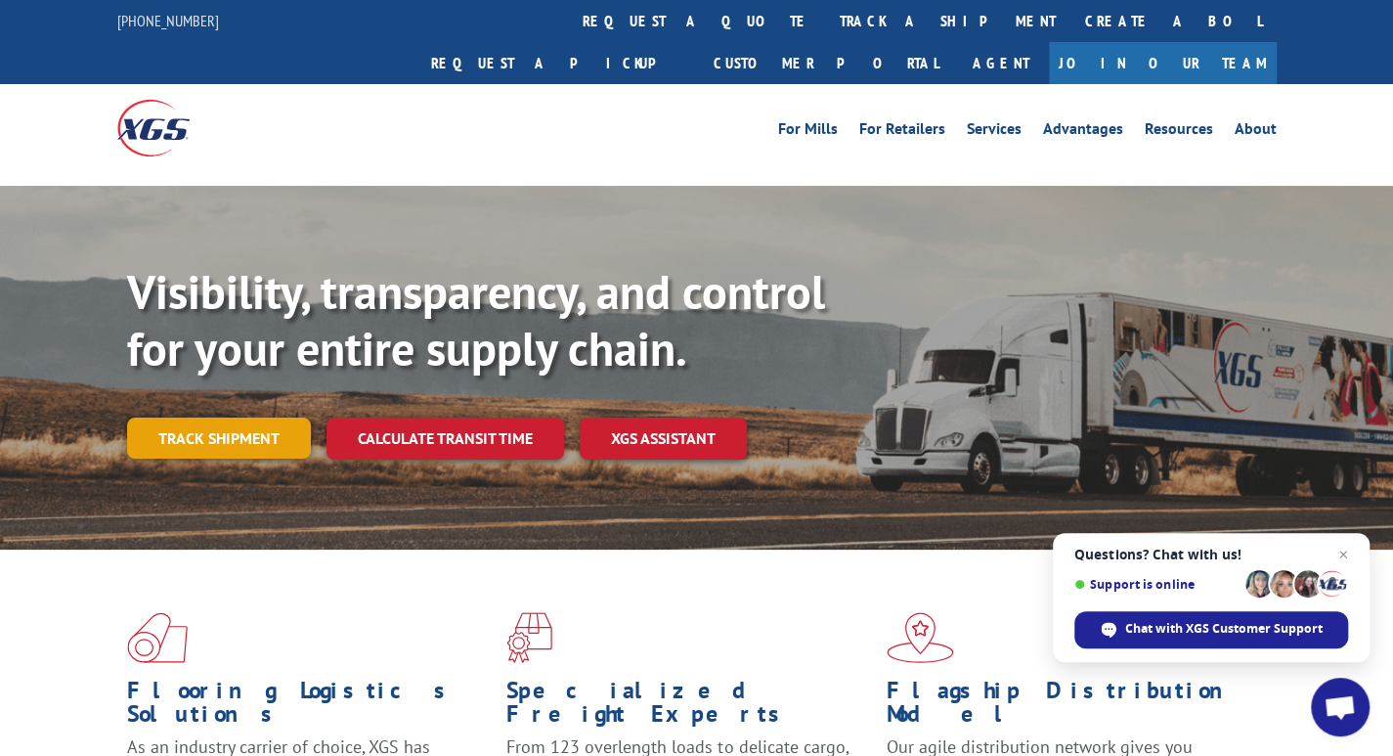
click at [197, 417] on link "Track shipment" at bounding box center [219, 437] width 184 height 41
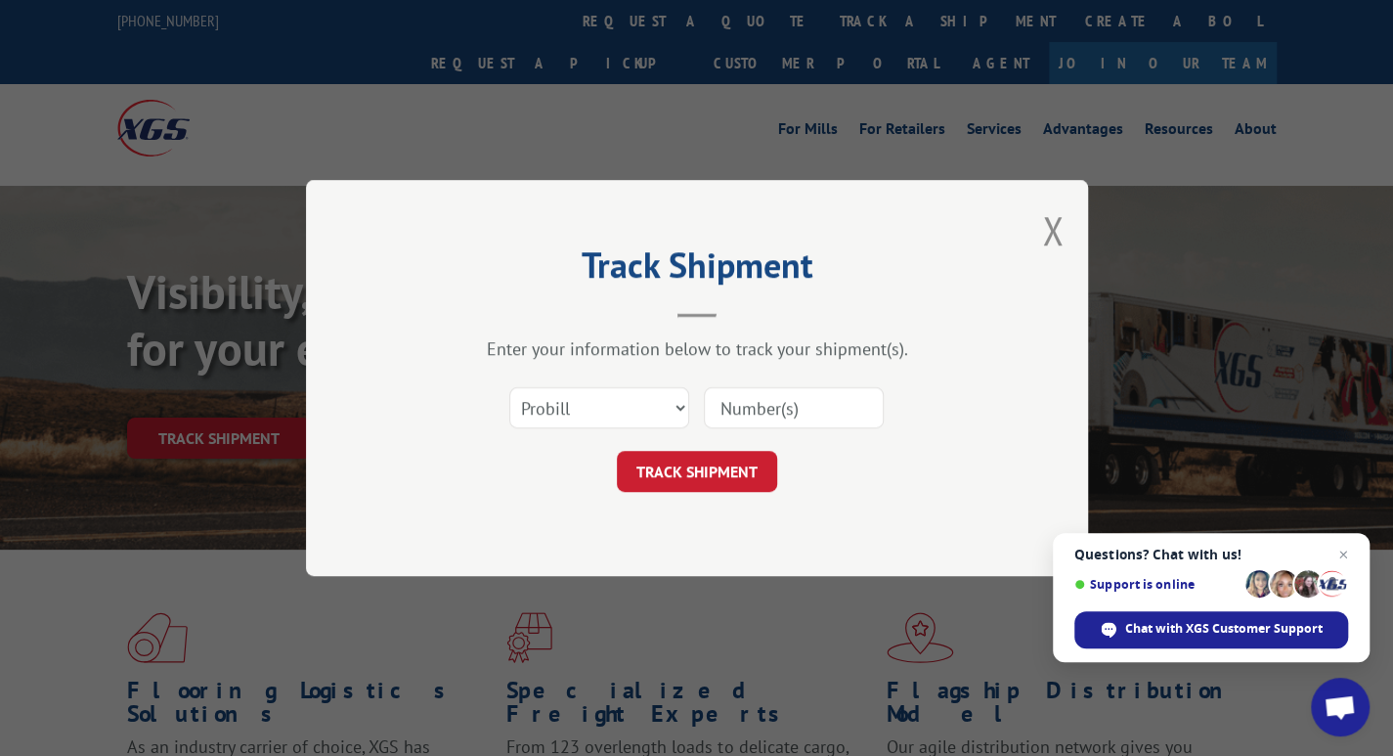
click at [742, 406] on input at bounding box center [794, 407] width 180 height 41
type input "17592714"
click button "TRACK SHIPMENT" at bounding box center [697, 471] width 160 height 41
